Goal: Task Accomplishment & Management: Use online tool/utility

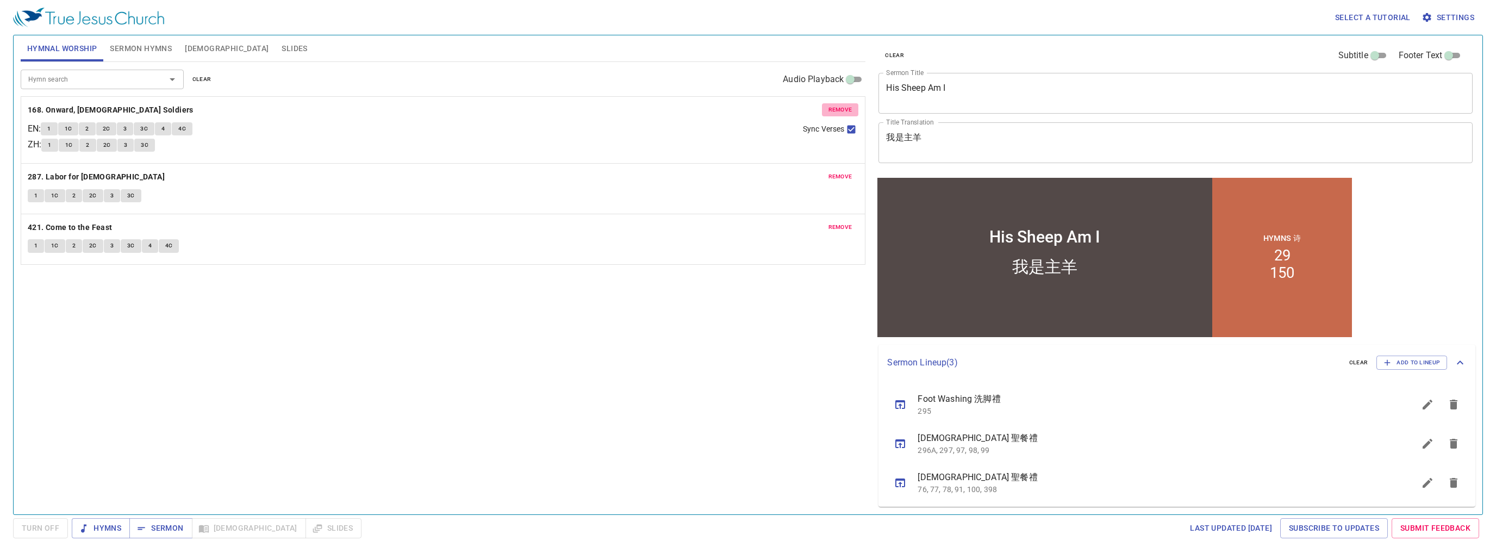
click at [402, 111] on span "remove" at bounding box center [841, 110] width 24 height 10
click at [402, 172] on span "remove" at bounding box center [841, 177] width 24 height 10
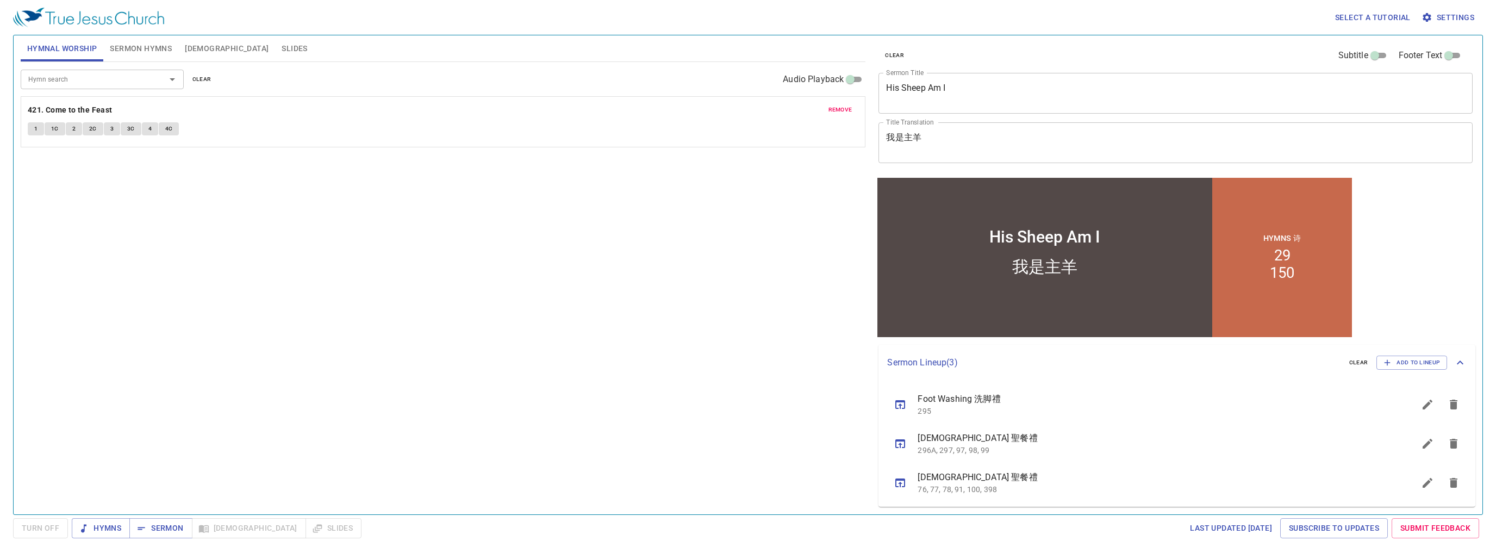
click at [402, 111] on span "remove" at bounding box center [841, 110] width 24 height 10
click at [122, 46] on span "Sermon Hymns" at bounding box center [141, 49] width 62 height 14
click at [60, 86] on div "Hymn search" at bounding box center [102, 79] width 163 height 19
click at [85, 48] on span "Hymnal Worship" at bounding box center [62, 49] width 70 height 14
click at [102, 72] on div "Hymn search" at bounding box center [102, 79] width 163 height 19
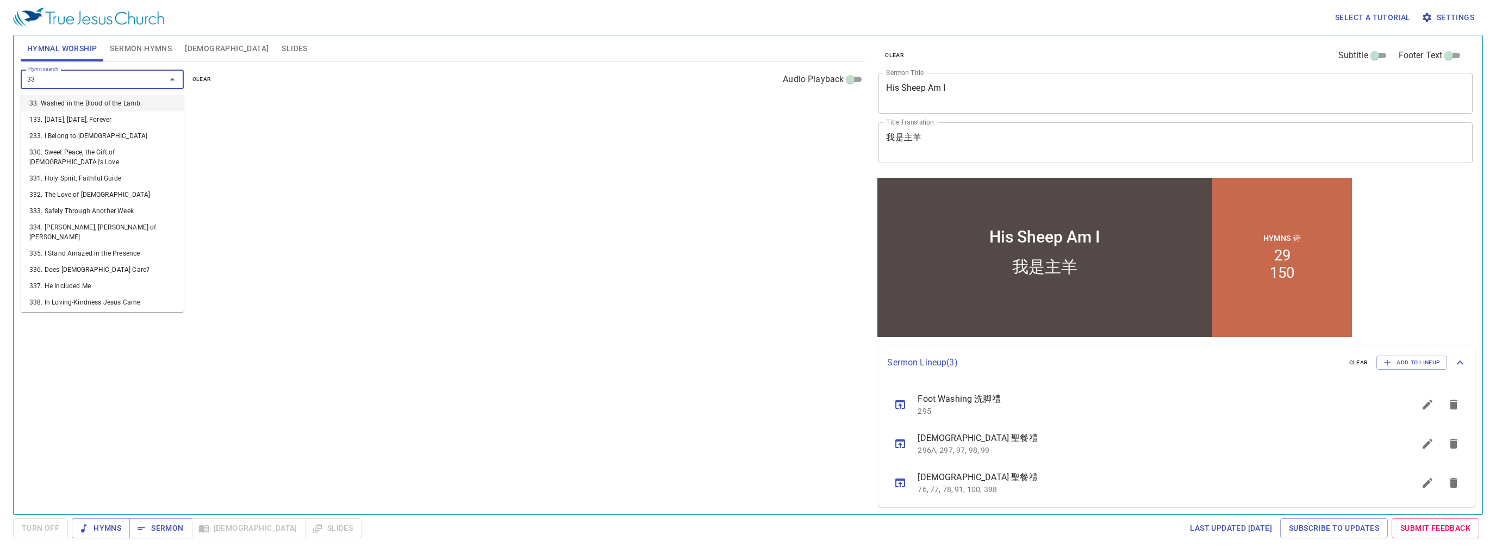
type input "338"
type input "270"
type input "474"
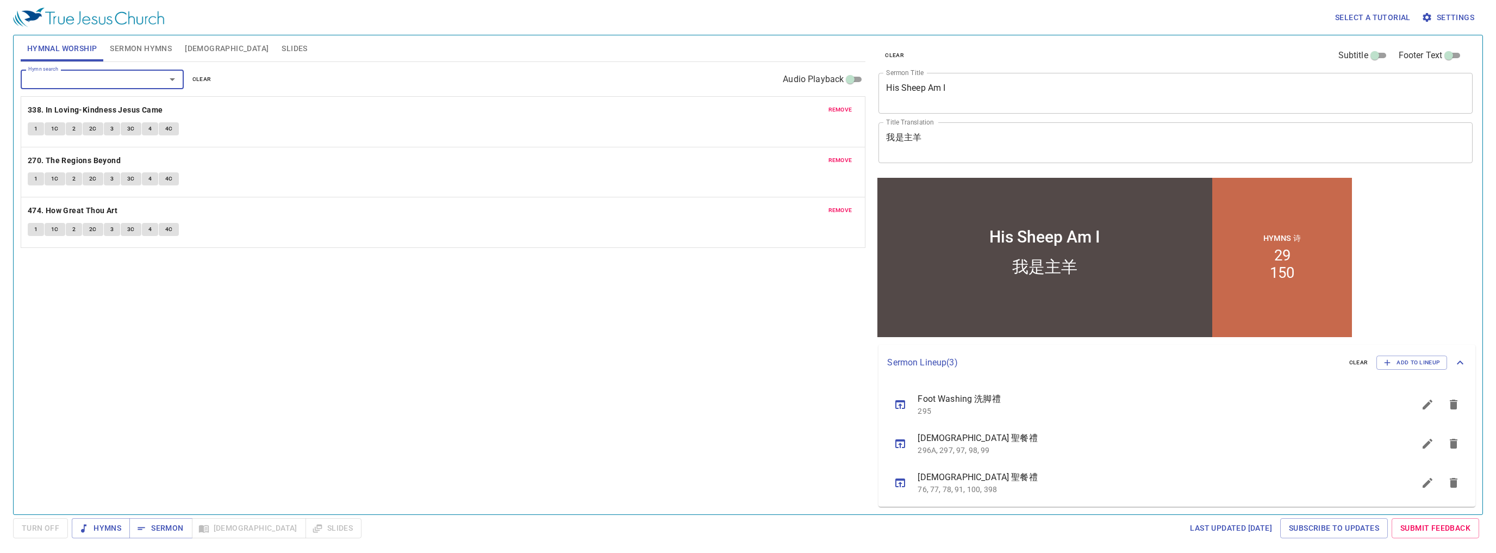
click at [144, 38] on button "Sermon Hymns" at bounding box center [140, 48] width 75 height 26
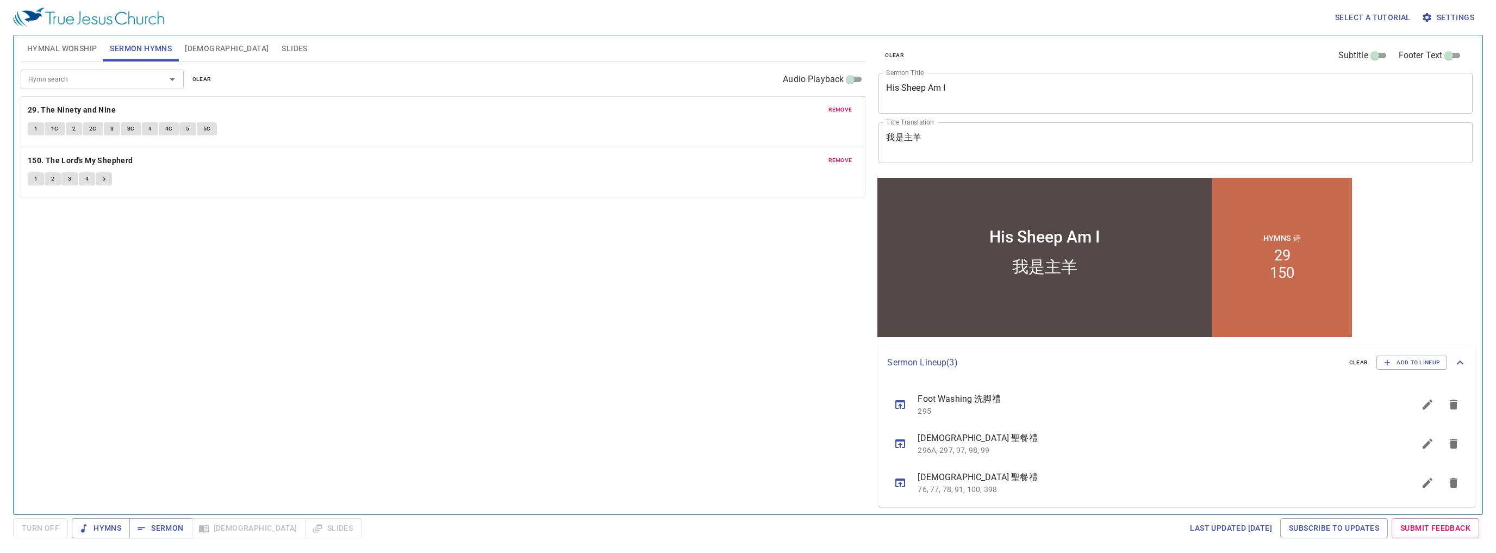
click at [402, 177] on button "sermon lineup list" at bounding box center [1454, 404] width 26 height 26
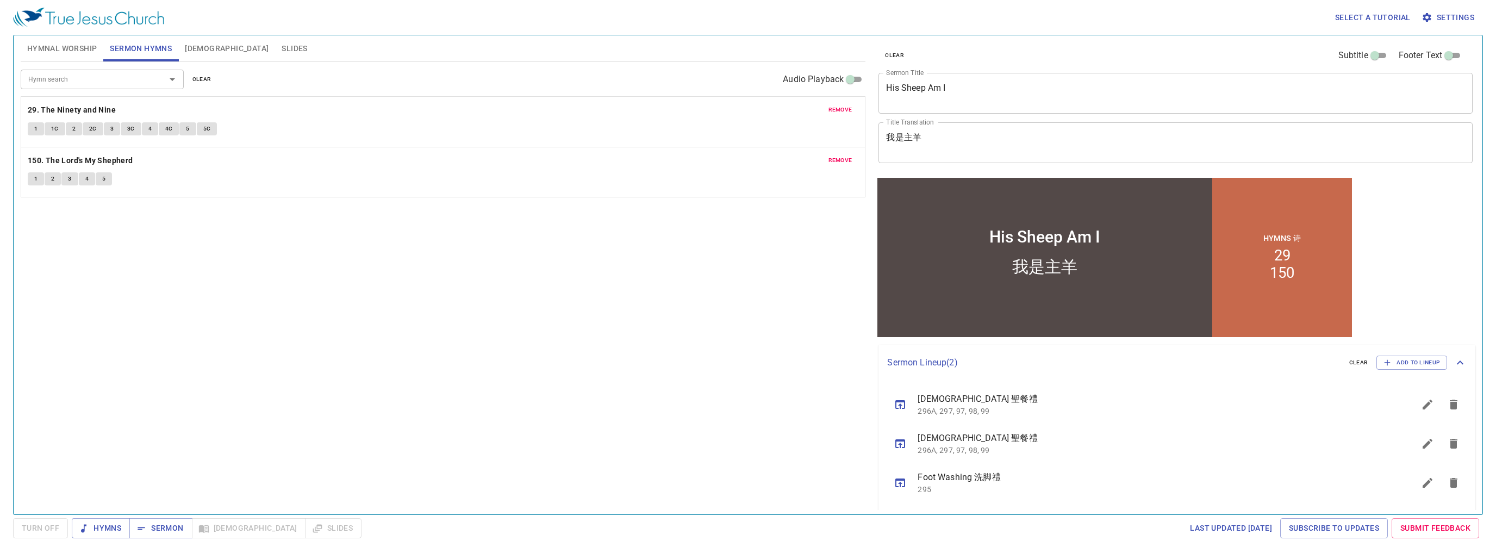
click at [402, 177] on button "sermon lineup list" at bounding box center [1454, 404] width 26 height 26
click at [402, 177] on span "clear" at bounding box center [1358, 363] width 19 height 10
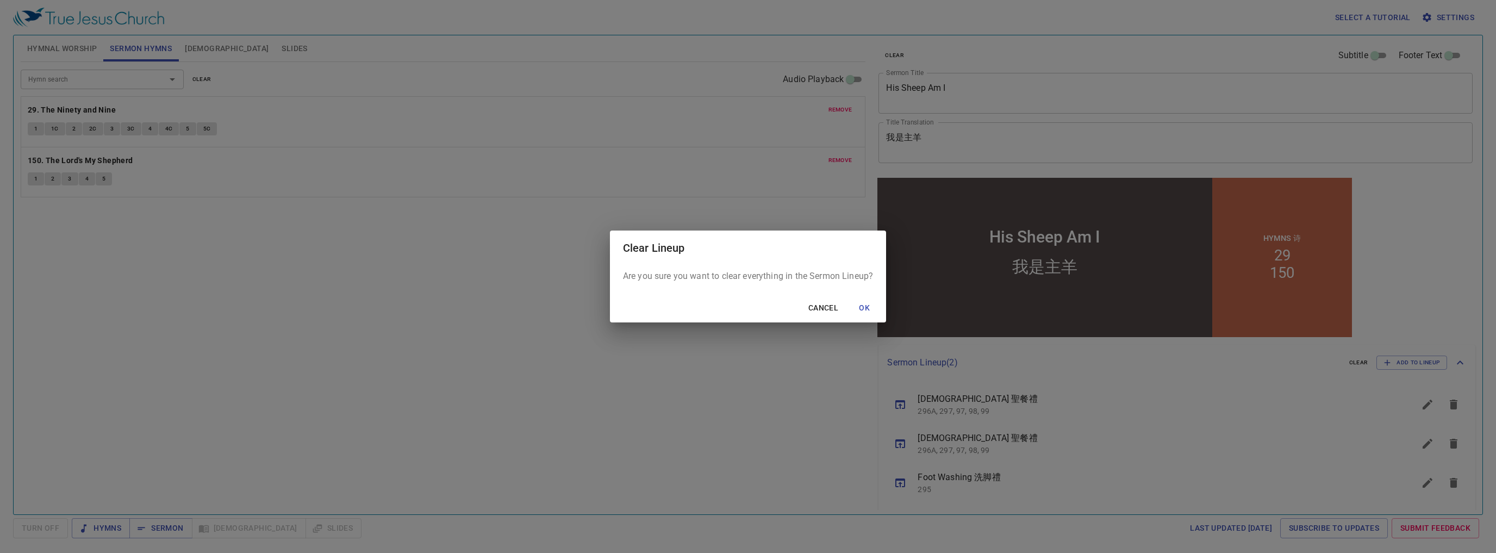
click at [402, 177] on button "OK" at bounding box center [864, 308] width 35 height 20
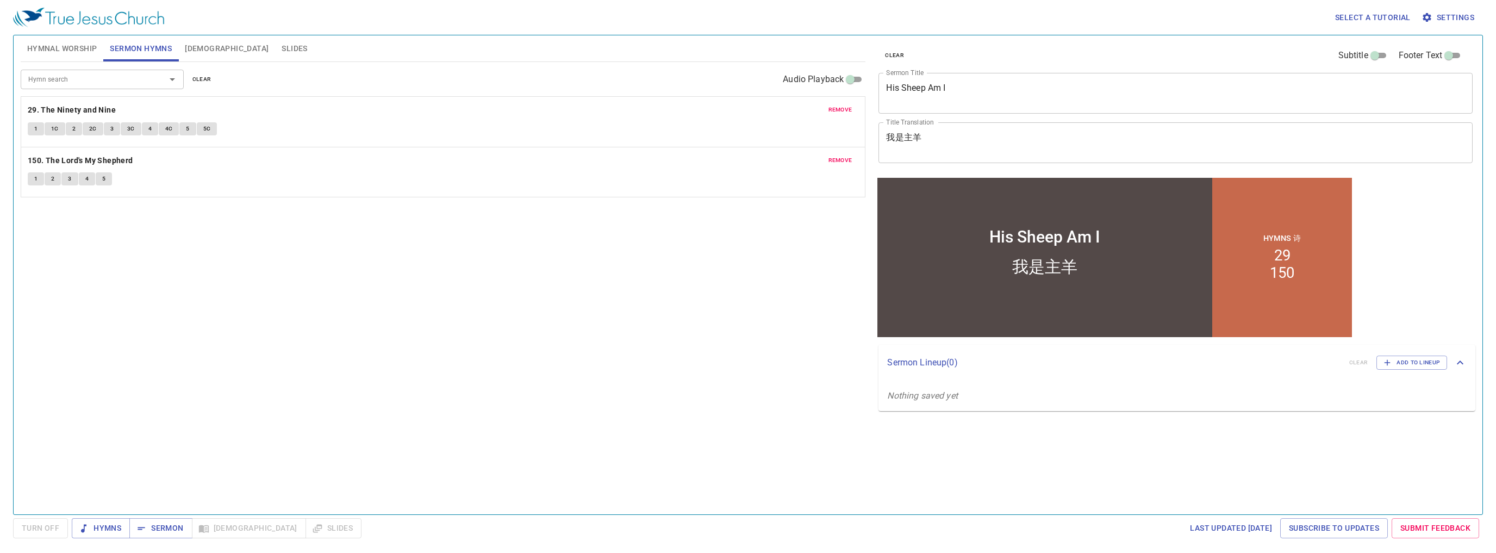
drag, startPoint x: 609, startPoint y: 34, endPoint x: 562, endPoint y: 52, distance: 50.6
click at [402, 34] on div "Select a tutorial Settings" at bounding box center [746, 17] width 1466 height 35
click at [402, 52] on div "Hymnal Worship Sermon Hymns Bible Slides" at bounding box center [443, 48] width 845 height 26
click at [402, 177] on div "Hymn search Hymn search clear Audio Playback remove 29. The Ninety and Nine 1 1…" at bounding box center [443, 283] width 845 height 443
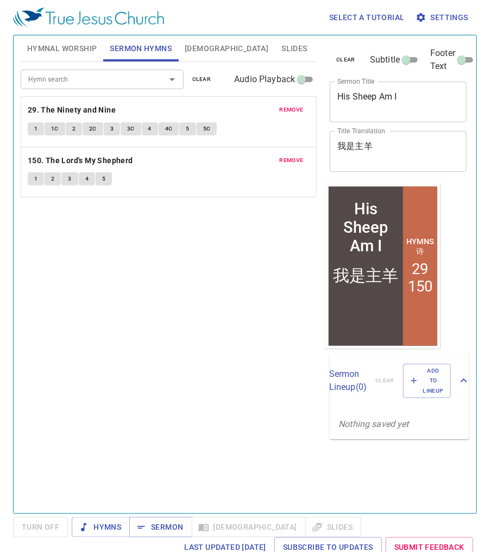
click at [304, 111] on button "remove" at bounding box center [291, 109] width 37 height 13
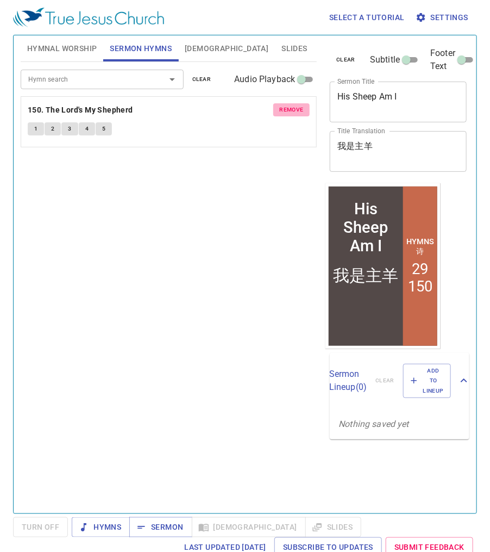
click at [304, 111] on button "remove" at bounding box center [291, 109] width 37 height 13
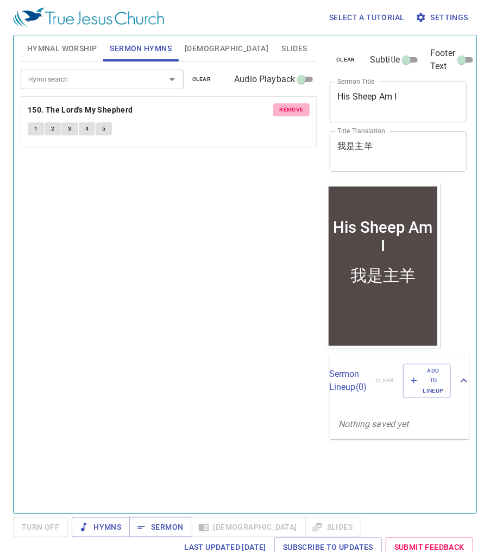
click at [304, 111] on div "Hymn search Hymn search clear Audio Playback remove 150. The Lord's My Shepherd…" at bounding box center [169, 283] width 297 height 442
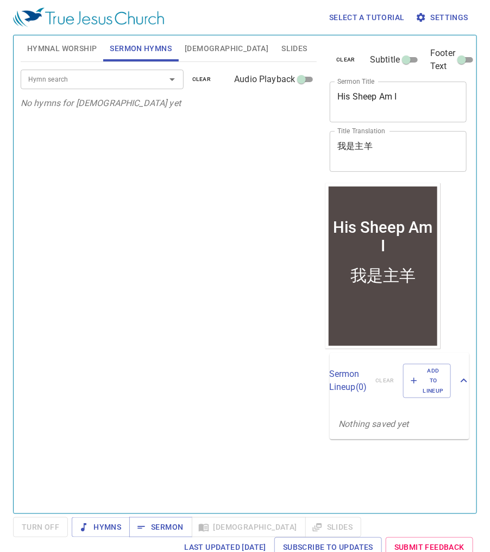
click at [369, 99] on textarea "His Sheep Am I" at bounding box center [399, 101] width 122 height 21
drag, startPoint x: 369, startPoint y: 99, endPoint x: 362, endPoint y: 102, distance: 7.8
click at [362, 104] on textarea "His Sheep Am I" at bounding box center [399, 101] width 122 height 21
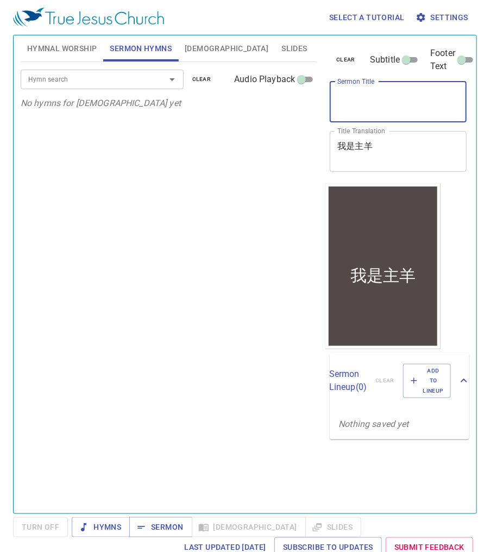
click at [374, 139] on div "我是主羊 x Title Translation" at bounding box center [398, 151] width 137 height 41
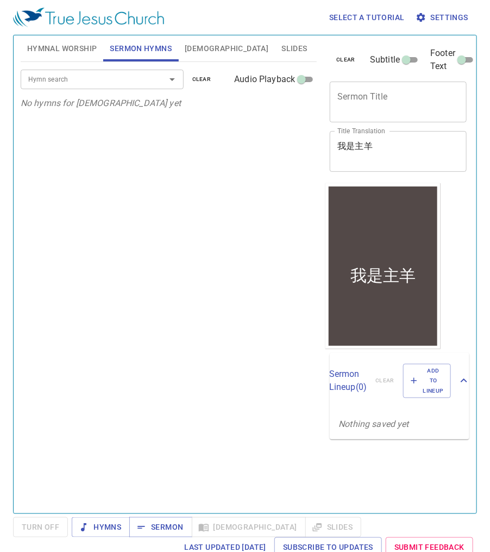
click at [374, 139] on div "我是主羊 x Title Translation" at bounding box center [398, 151] width 137 height 41
click at [373, 151] on textarea "我是主羊" at bounding box center [399, 151] width 122 height 21
click at [368, 152] on textarea "我是主羊" at bounding box center [399, 151] width 122 height 21
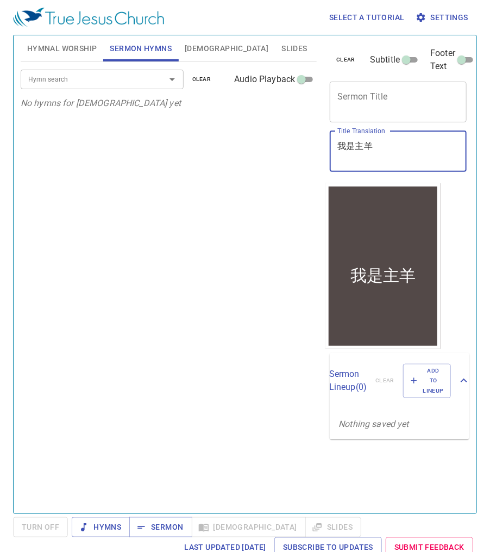
click at [368, 152] on textarea "我是主羊" at bounding box center [399, 151] width 122 height 21
click at [364, 96] on textarea "Sermon Title" at bounding box center [399, 101] width 122 height 21
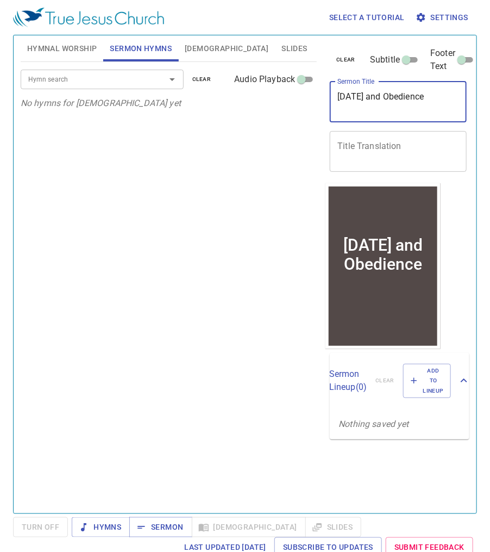
type textarea "[DATE] and Obedience"
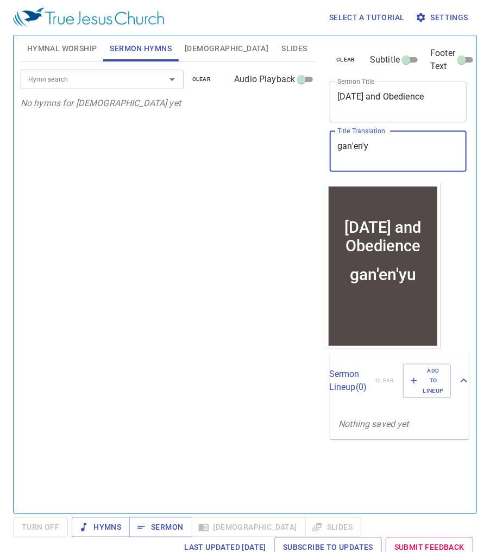
type textarea "gan'en"
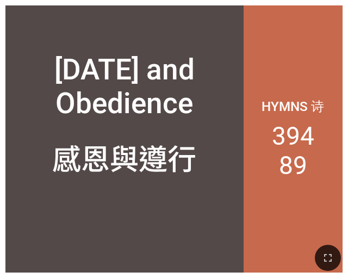
drag, startPoint x: 337, startPoint y: 248, endPoint x: 674, endPoint y: 419, distance: 377.9
click at [337, 248] on button "button" at bounding box center [328, 258] width 26 height 26
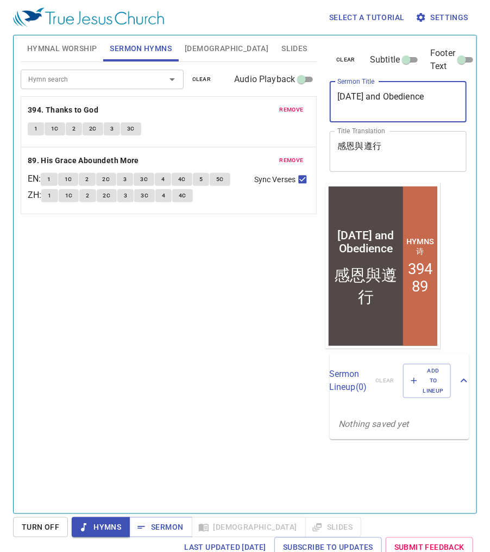
click at [448, 101] on textarea "[DATE] and Obedience" at bounding box center [399, 101] width 122 height 21
click at [439, 95] on textarea "[DATE] and Obedience" at bounding box center [399, 101] width 122 height 21
drag, startPoint x: 451, startPoint y: 94, endPoint x: 327, endPoint y: 88, distance: 124.1
click at [327, 88] on div "clear Subtitle Footer Text Sermon Title Thanksgiving and Obedience x Sermon Tit…" at bounding box center [398, 109] width 144 height 148
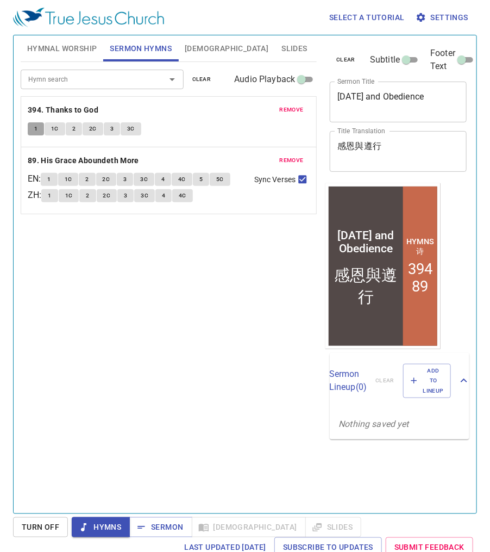
click at [41, 129] on button "1" at bounding box center [36, 128] width 16 height 13
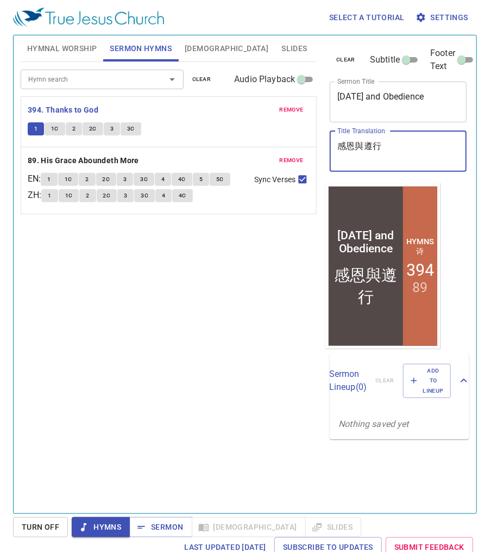
drag, startPoint x: 385, startPoint y: 144, endPoint x: 307, endPoint y: 145, distance: 78.3
click at [307, 145] on div "Hymnal Worship Sermon Hymns Bible Slides Hymn search Hymn search clear Audio Pl…" at bounding box center [245, 270] width 458 height 478
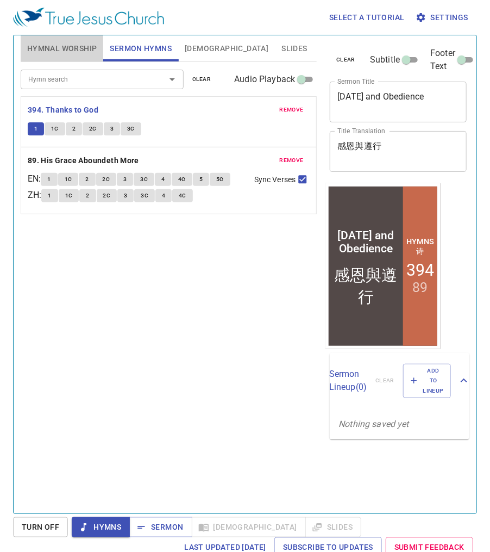
click at [76, 52] on span "Hymnal Worship" at bounding box center [62, 49] width 70 height 14
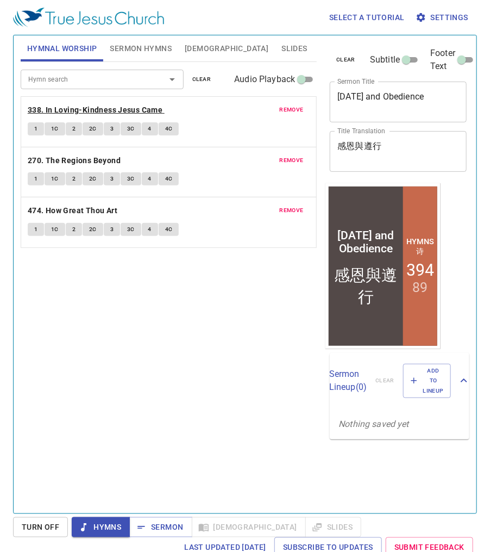
click at [100, 114] on b "338. In Loving-Kindness Jesus Came" at bounding box center [95, 110] width 135 height 14
click at [43, 122] on div "1 1C 2 2C 3 3C 4 4C" at bounding box center [169, 130] width 283 height 16
click at [46, 122] on button "1C" at bounding box center [55, 128] width 21 height 13
click at [80, 129] on button "2" at bounding box center [74, 128] width 16 height 13
click at [90, 127] on span "2C" at bounding box center [93, 129] width 8 height 10
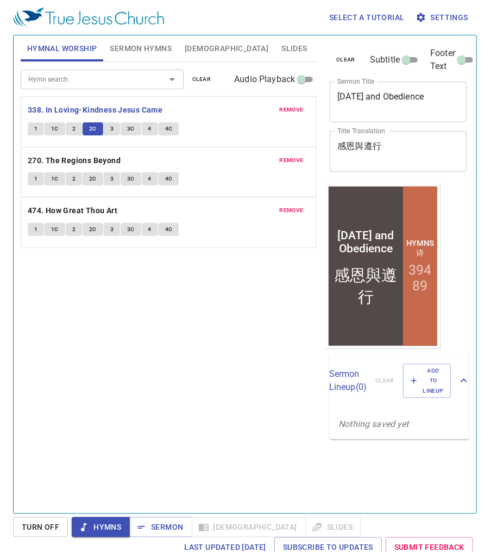
click at [107, 122] on button "3" at bounding box center [112, 128] width 16 height 13
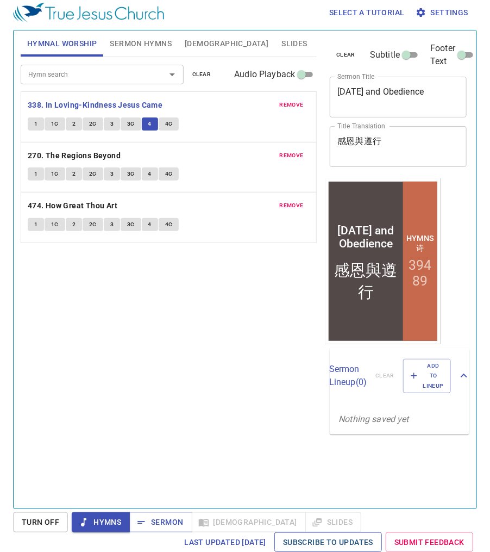
scroll to position [5, 0]
click at [116, 295] on div "Hymn search Hymn search clear Audio Playback remove 338. In Loving-Kindness [DE…" at bounding box center [169, 278] width 297 height 442
click at [170, 126] on span "4C" at bounding box center [169, 124] width 8 height 10
click at [110, 153] on b "270. The Regions Beyond" at bounding box center [74, 156] width 93 height 14
click at [191, 7] on div "Select a tutorial Settings" at bounding box center [243, 12] width 460 height 35
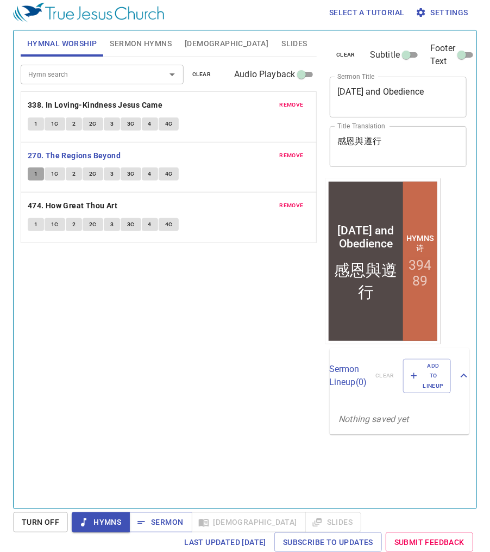
click at [37, 171] on button "1" at bounding box center [36, 173] width 16 height 13
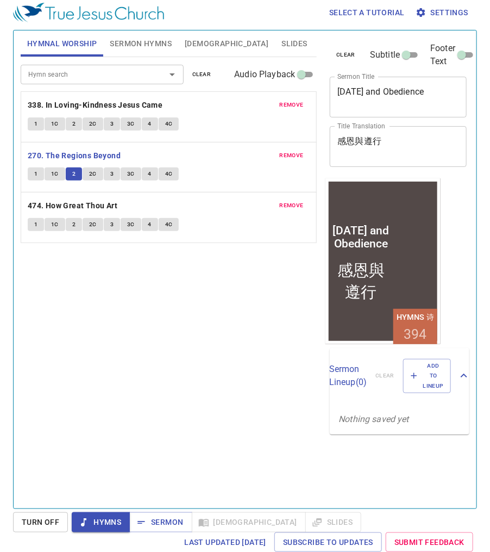
scroll to position [5, 0]
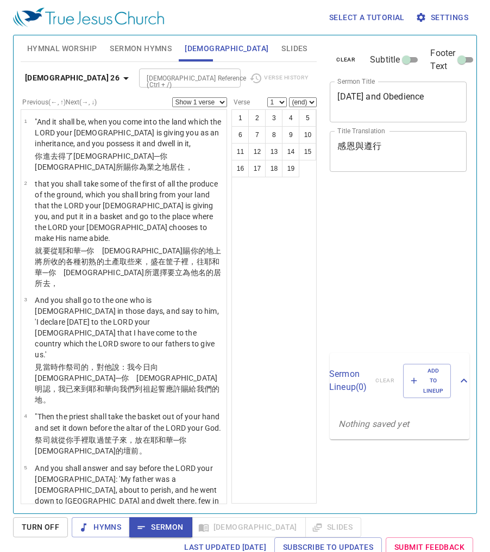
scroll to position [5, 0]
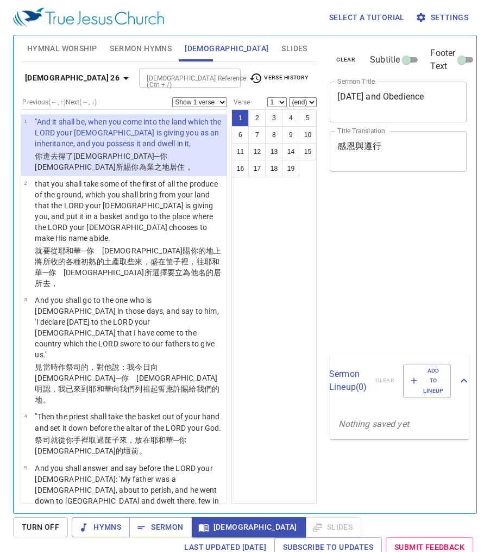
scroll to position [5, 0]
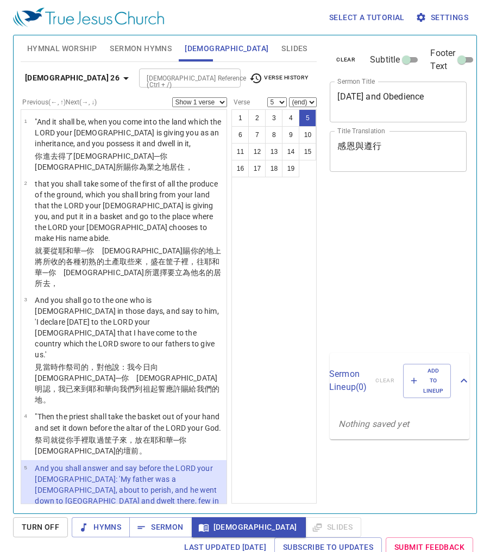
select select "5"
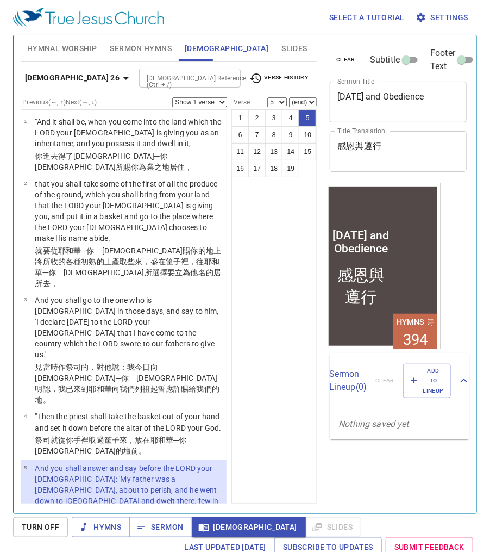
scroll to position [296, 0]
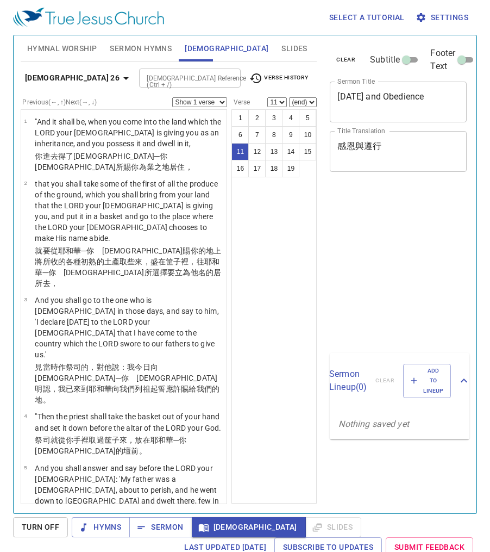
select select "11"
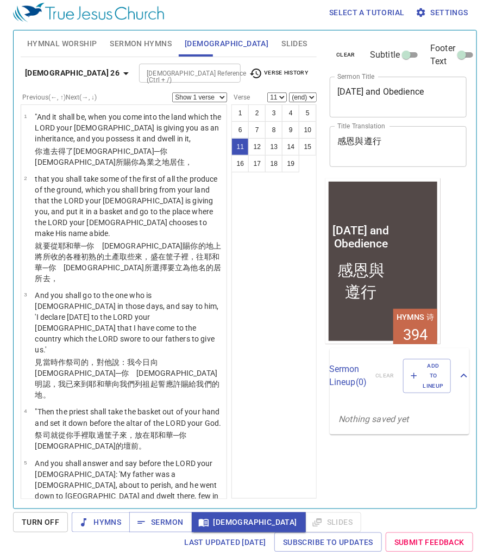
scroll to position [439, 0]
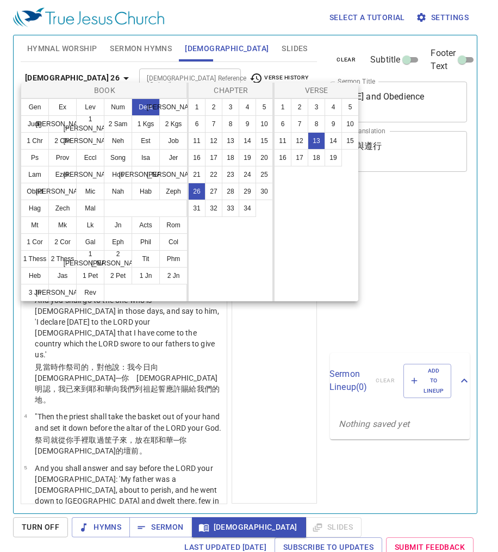
select select "13"
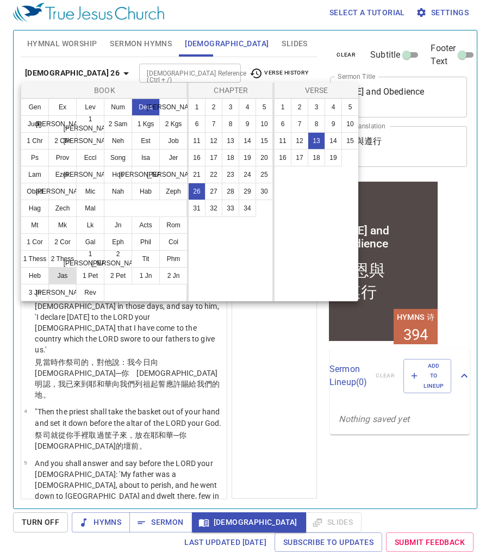
click at [61, 276] on button "Jas" at bounding box center [62, 275] width 28 height 17
click at [61, 273] on button "Jas" at bounding box center [62, 275] width 28 height 17
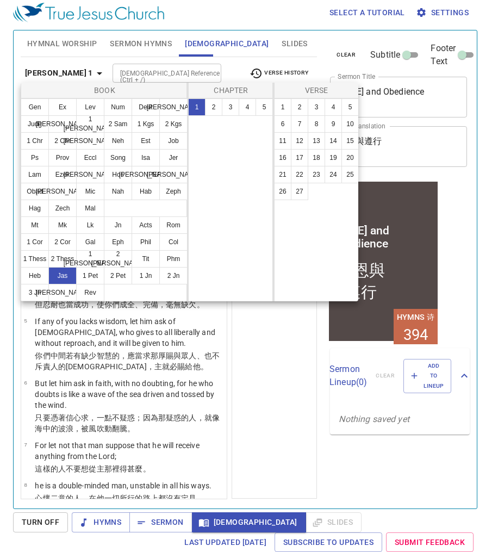
scroll to position [0, 0]
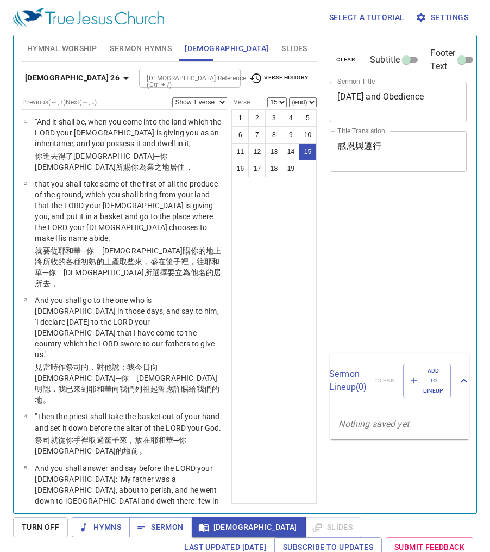
select select "15"
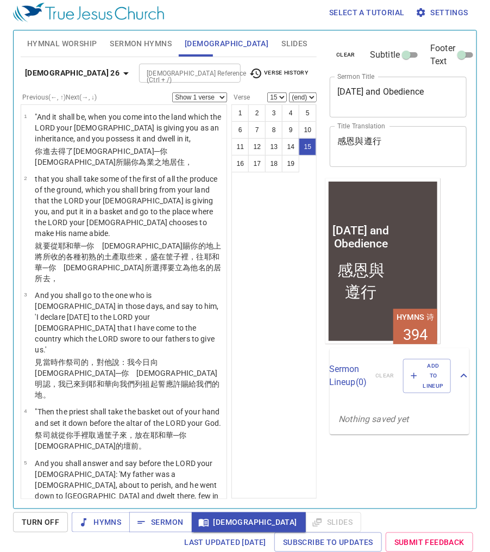
scroll to position [946, 0]
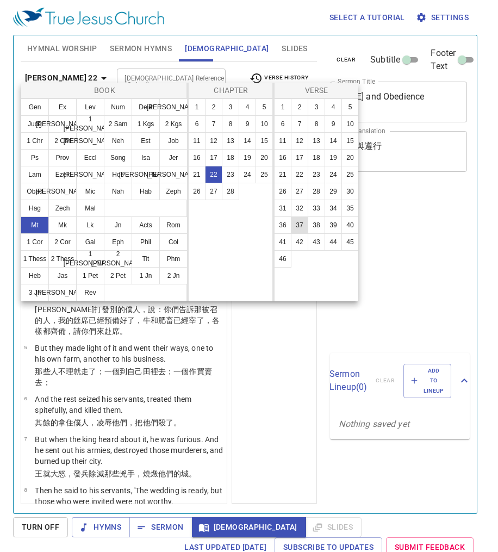
scroll to position [5, 0]
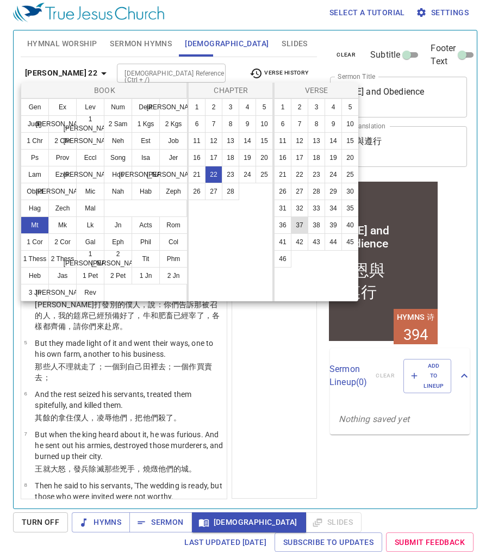
click at [300, 223] on button "37" at bounding box center [299, 224] width 17 height 17
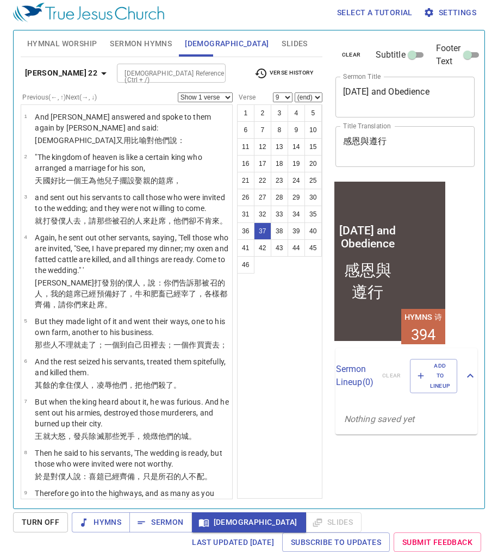
select select "37"
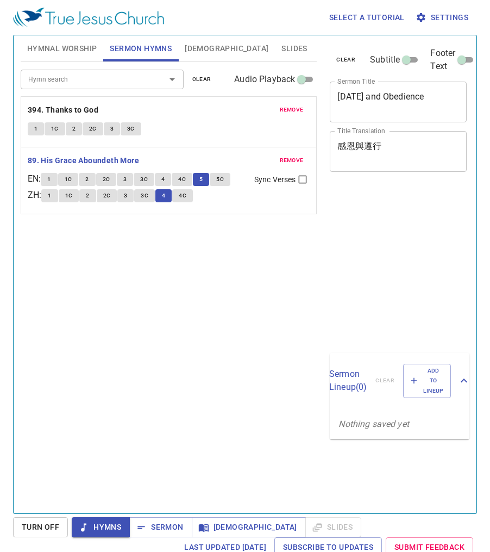
scroll to position [5, 0]
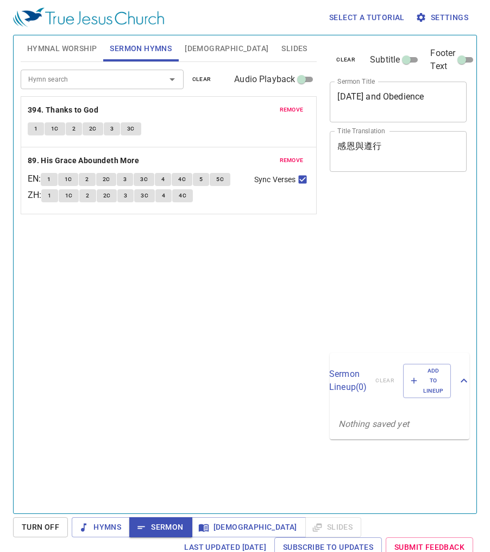
scroll to position [5, 0]
